Goal: Information Seeking & Learning: Learn about a topic

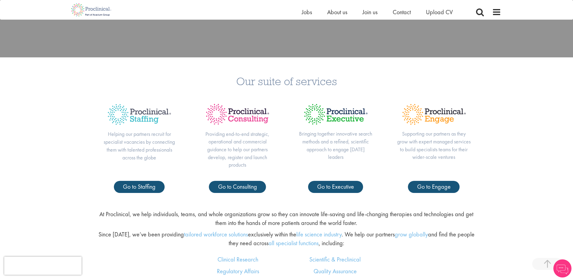
scroll to position [241, 0]
click at [525, 89] on div "Our suite of services Helping our partners recruit for specialist vacancies by …" at bounding box center [286, 131] width 573 height 148
click at [143, 154] on p "Helping our partners recruit for specialist vacancies by connecting them with t…" at bounding box center [139, 145] width 74 height 31
click at [113, 160] on p "Helping our partners recruit for specialist vacancies by connecting them with t…" at bounding box center [139, 145] width 74 height 31
click at [171, 162] on div "Helping our partners recruit for specialist vacancies by connecting them with t…" at bounding box center [139, 139] width 98 height 82
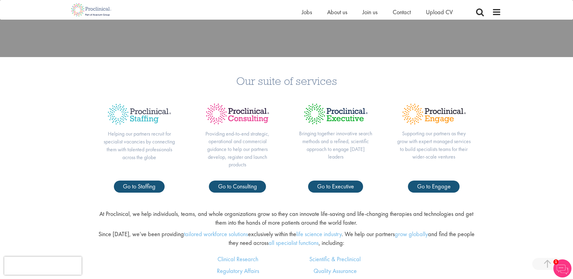
click at [168, 166] on div "Helping our partners recruit for specialist vacancies by connecting them with t…" at bounding box center [139, 139] width 98 height 82
click at [100, 171] on div "Helping our partners recruit for specialist vacancies by connecting them with t…" at bounding box center [139, 139] width 98 height 82
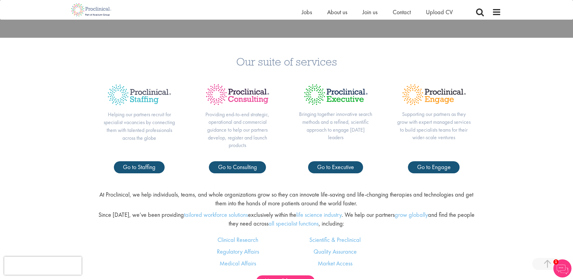
scroll to position [272, 0]
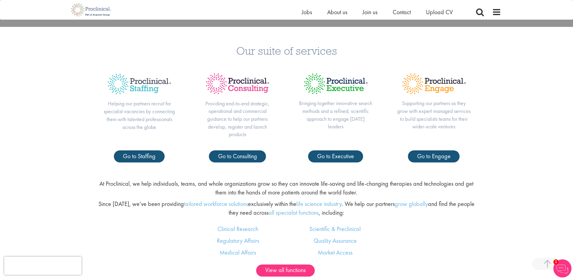
drag, startPoint x: 79, startPoint y: 146, endPoint x: 73, endPoint y: 173, distance: 27.0
click at [78, 149] on div "Our suite of services Helping our partners recruit for specialist vacancies by …" at bounding box center [286, 101] width 573 height 148
drag, startPoint x: 73, startPoint y: 173, endPoint x: 85, endPoint y: 206, distance: 35.5
click at [73, 173] on div "Our suite of services Helping our partners recruit for specialist vacancies by …" at bounding box center [286, 101] width 573 height 148
click at [85, 208] on div "At Proclinical, we help individuals, teams, and whole organizations grow so the…" at bounding box center [286, 199] width 582 height 50
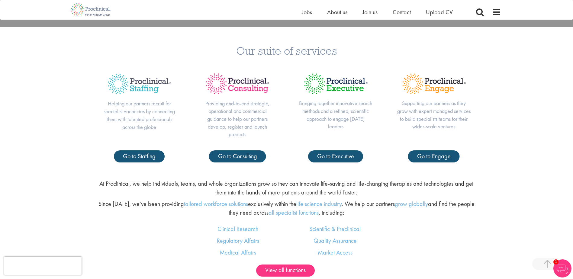
drag, startPoint x: 85, startPoint y: 208, endPoint x: 121, endPoint y: 228, distance: 40.9
click at [123, 226] on div "Clinical Research Regulatory Affairs Medical Affairs Scientific & Preclinical Q…" at bounding box center [286, 245] width 582 height 40
